Goal: Task Accomplishment & Management: Use online tool/utility

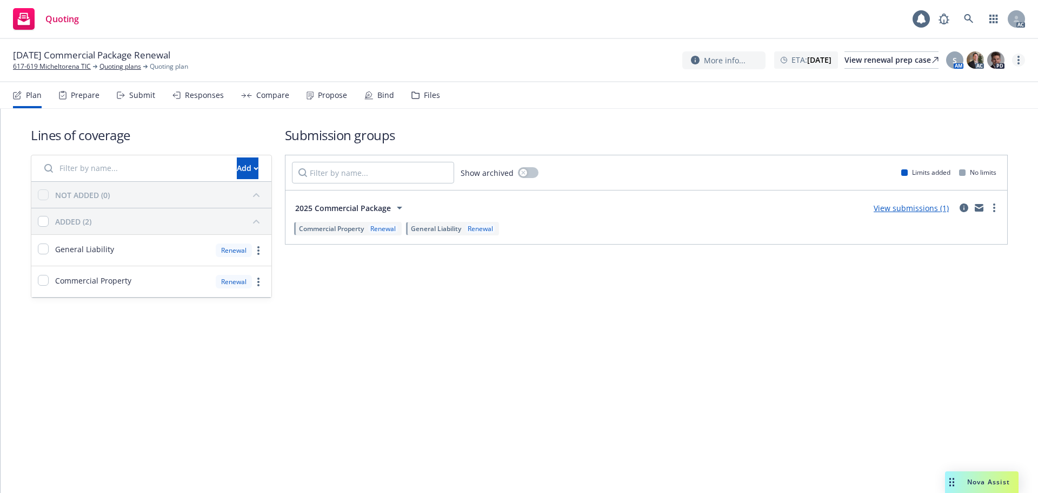
click at [1024, 57] on link "more" at bounding box center [1018, 60] width 13 height 13
click at [979, 85] on link "Copy logging email" at bounding box center [964, 82] width 121 height 22
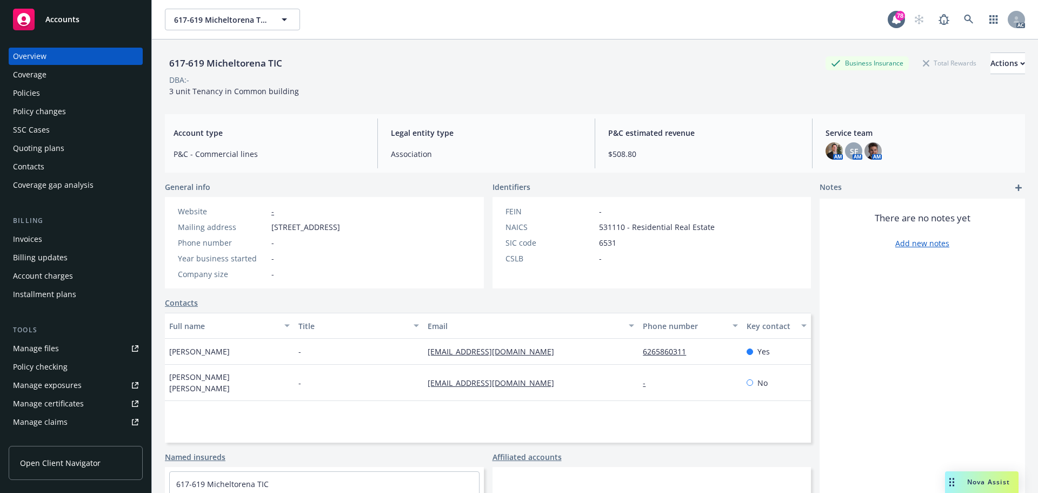
scroll to position [73, 0]
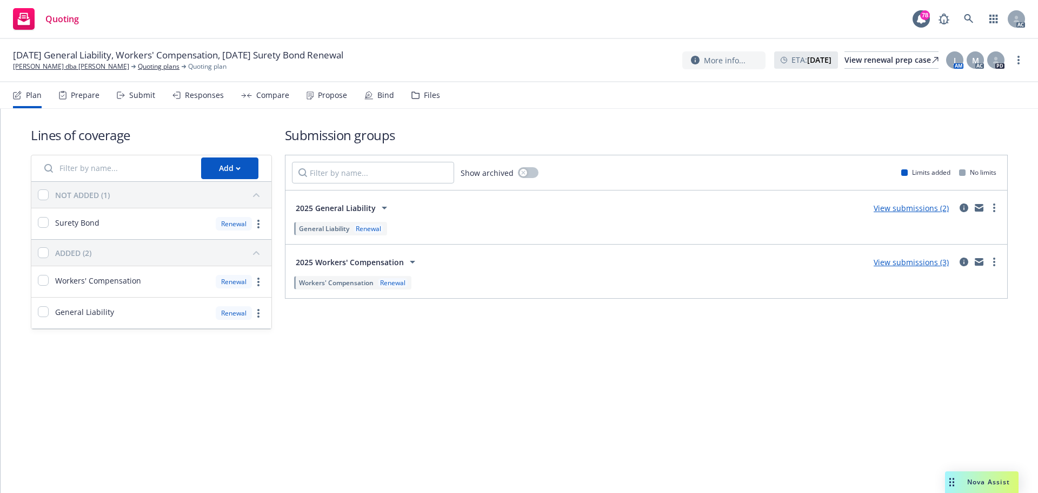
click at [147, 100] on div "Submit" at bounding box center [136, 95] width 38 height 26
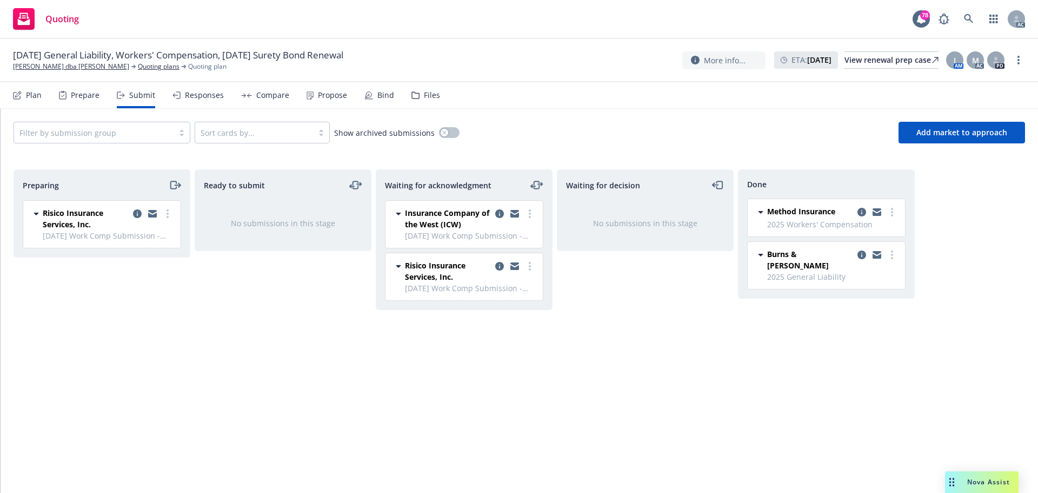
click at [197, 101] on div "Responses" at bounding box center [198, 95] width 51 height 26
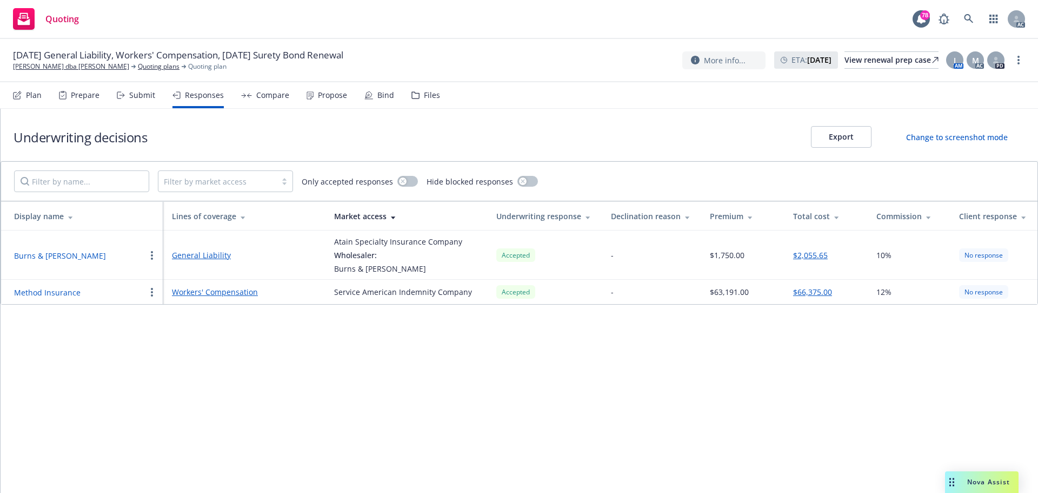
click at [343, 94] on div "Propose" at bounding box center [332, 95] width 29 height 9
